Goal: Navigation & Orientation: Find specific page/section

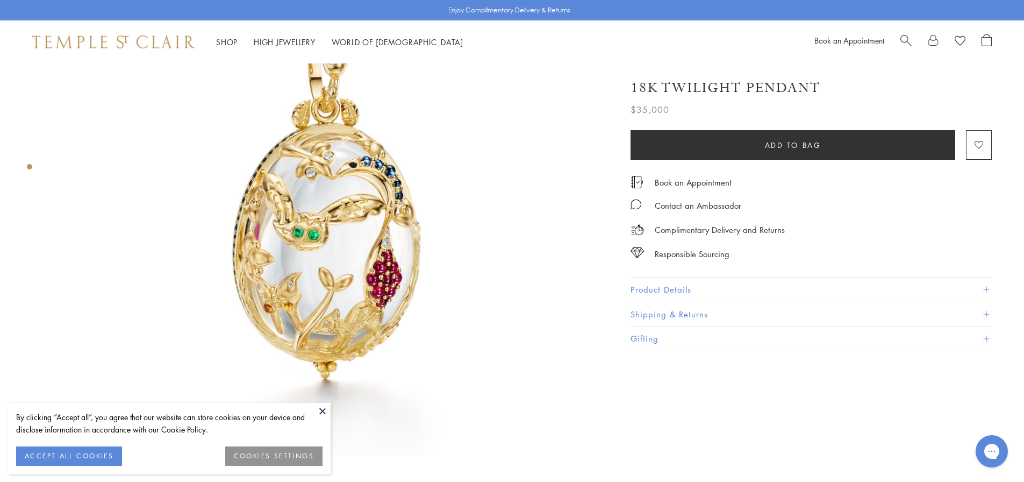
scroll to position [161, 0]
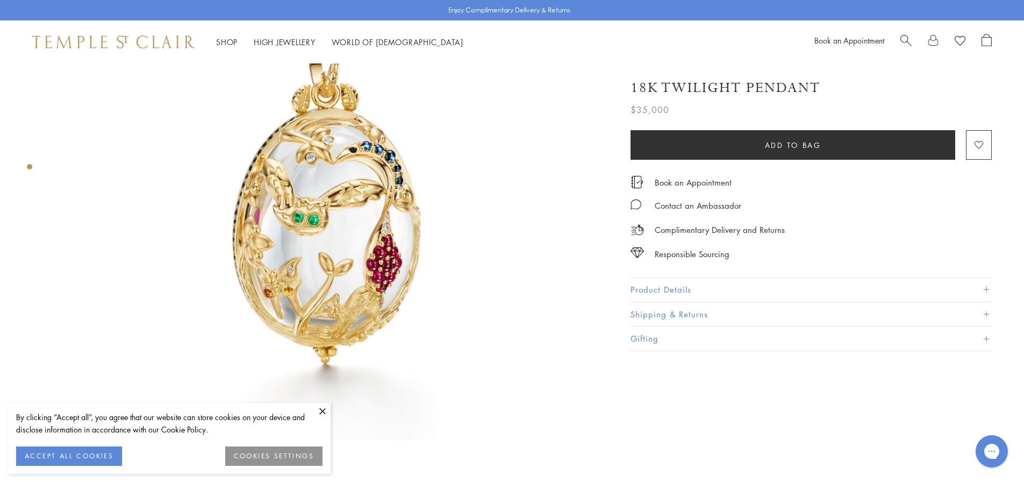
click at [657, 287] on button "Product Details" at bounding box center [811, 289] width 361 height 24
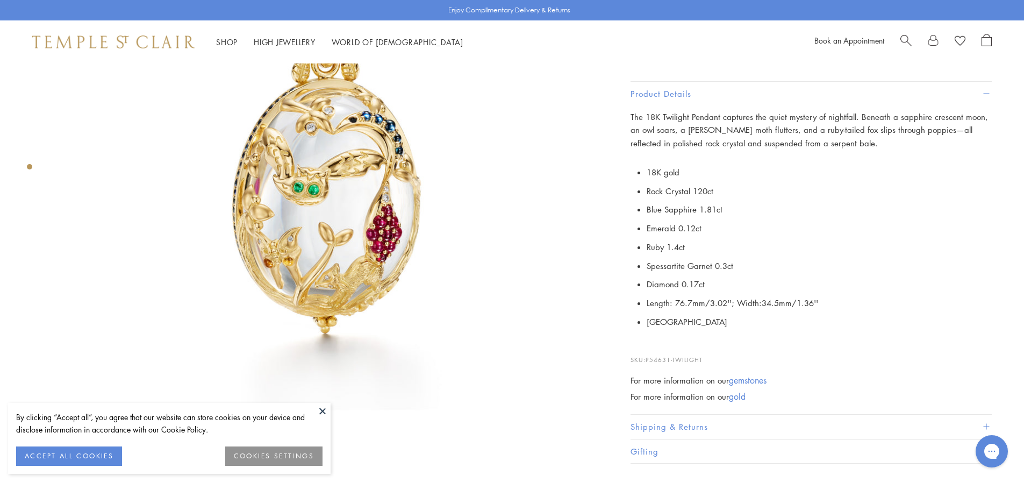
scroll to position [0, 0]
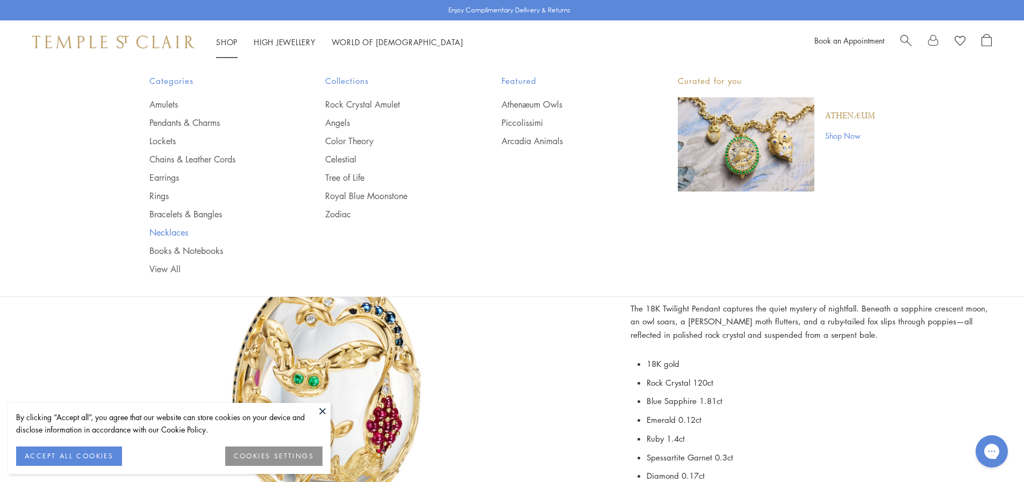
click at [172, 232] on link "Necklaces" at bounding box center [215, 232] width 133 height 12
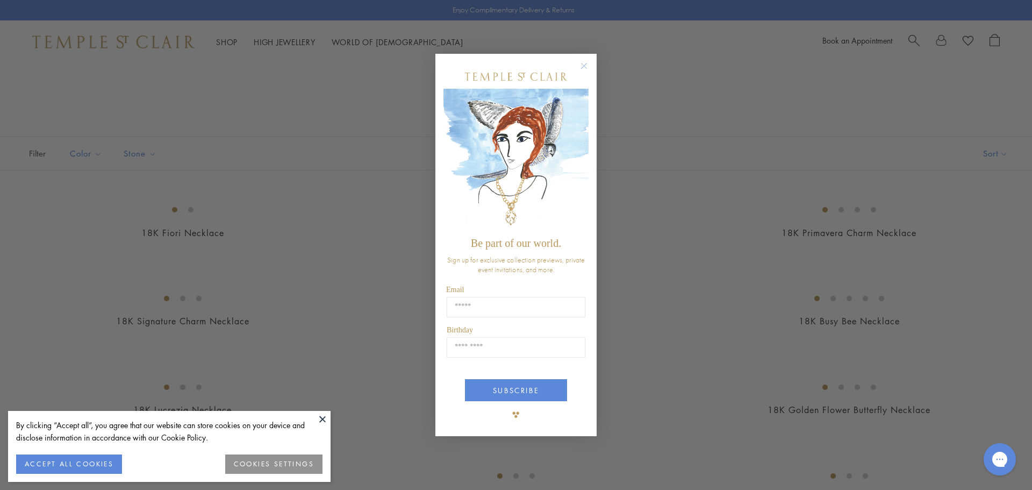
click at [584, 67] on circle "Close dialog" at bounding box center [584, 65] width 13 height 13
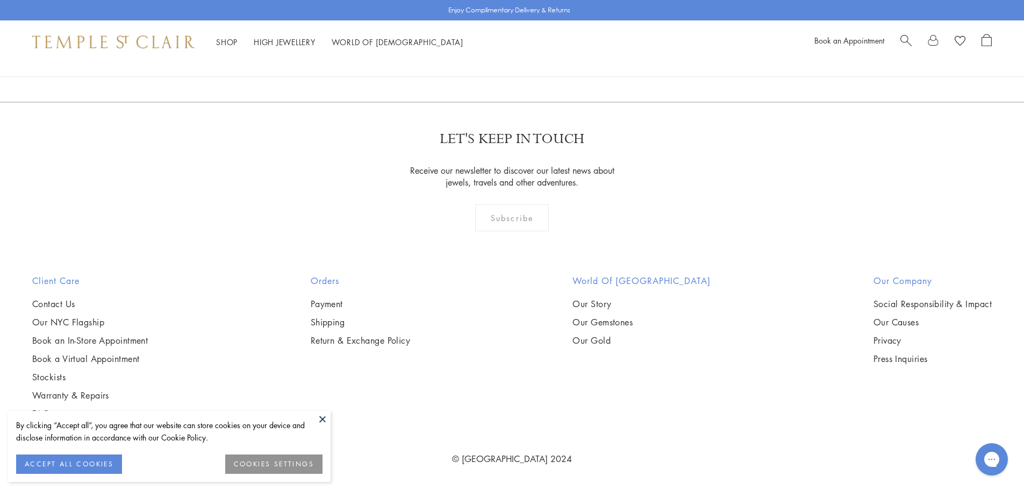
scroll to position [5025, 0]
